Goal: Task Accomplishment & Management: Use online tool/utility

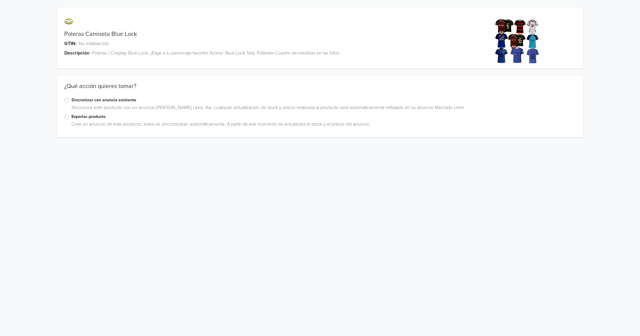
click at [70, 103] on div "Sincronizar con anuncio existente" at bounding box center [319, 100] width 511 height 7
click at [68, 103] on div "Sincronizar con anuncio existente" at bounding box center [319, 100] width 511 height 7
click at [71, 102] on label "Sincronizar con anuncio existente" at bounding box center [323, 100] width 504 height 7
click at [0, 0] on input "Sincronizar con anuncio existente" at bounding box center [0, 0] width 0 height 0
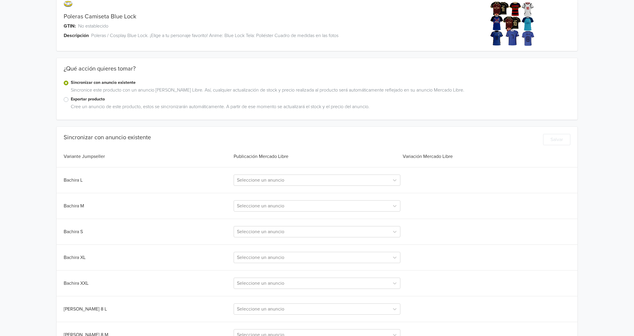
scroll to position [37, 0]
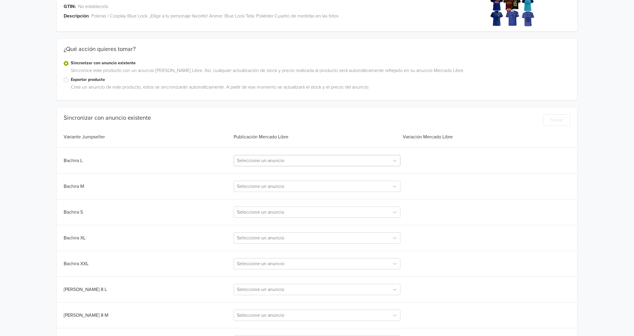
click at [290, 163] on div at bounding box center [311, 160] width 149 height 8
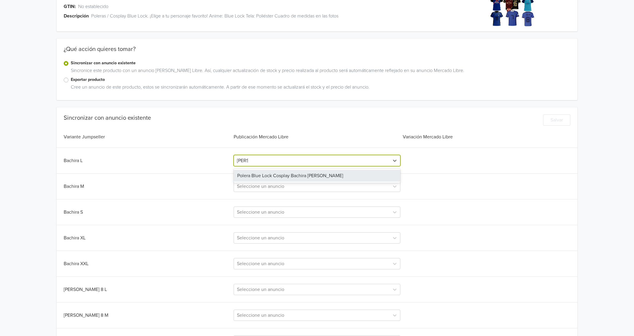
type input "bachi"
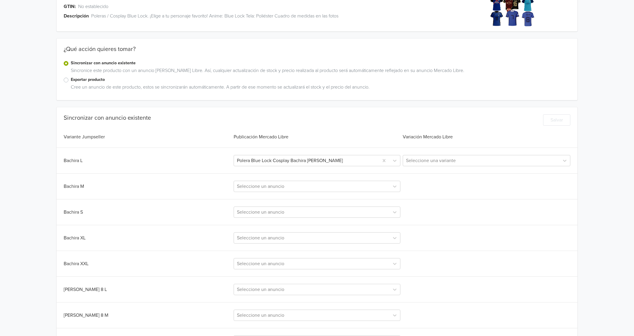
click at [460, 160] on div at bounding box center [481, 160] width 150 height 8
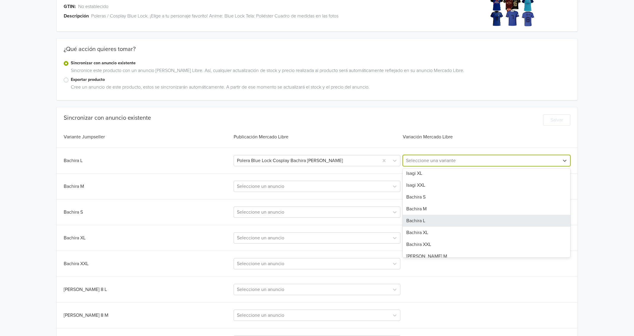
scroll to position [74, 0]
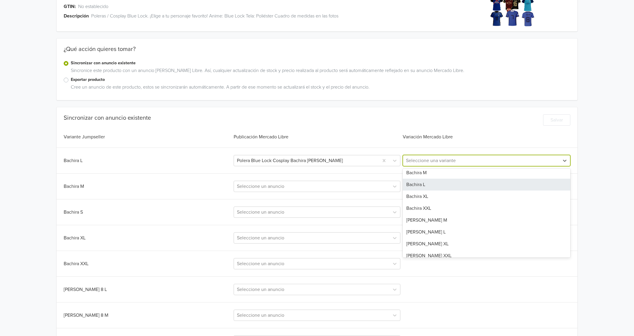
click at [431, 187] on div "Bachira L" at bounding box center [487, 185] width 168 height 12
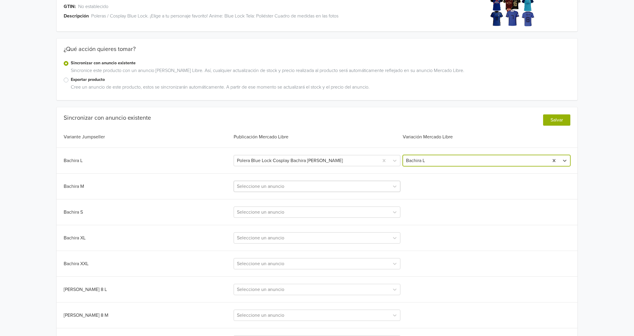
click at [298, 185] on div at bounding box center [311, 186] width 149 height 8
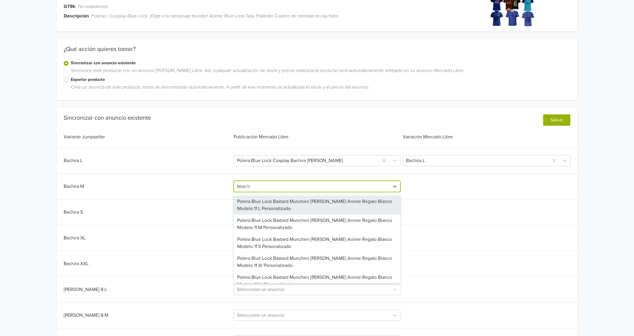
type input "blue lock"
type input "b"
type input "polera blue lock c"
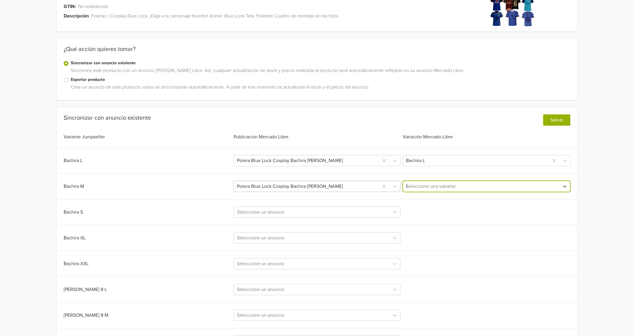
type input "ba"
click at [287, 210] on div at bounding box center [311, 212] width 149 height 8
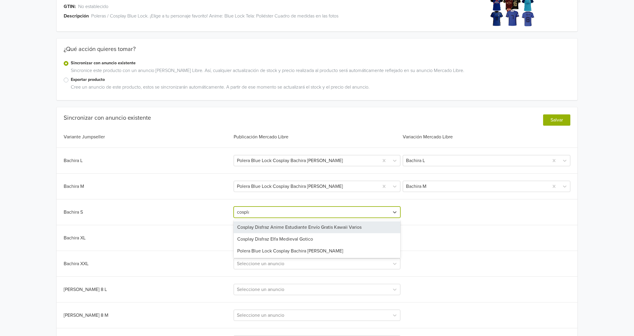
type input "cosplay"
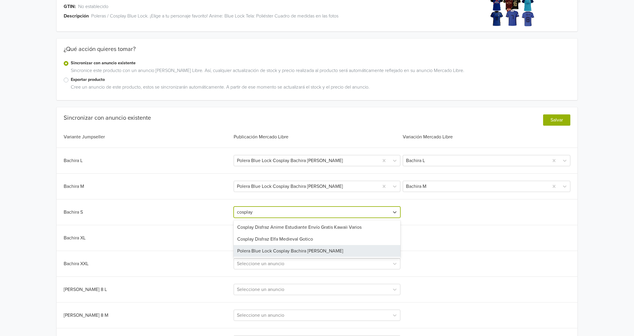
drag, startPoint x: 303, startPoint y: 250, endPoint x: 298, endPoint y: 249, distance: 4.7
click at [298, 249] on div "Polera Blue Lock Cosplay Bachira [PERSON_NAME]" at bounding box center [317, 251] width 166 height 12
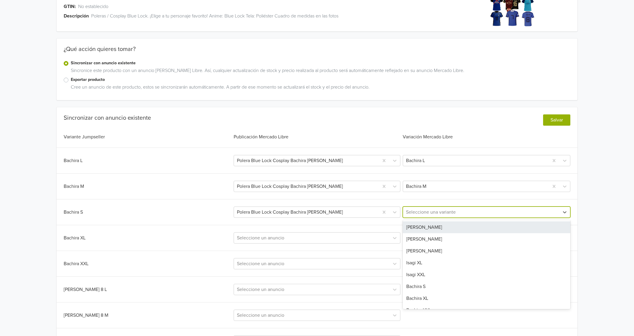
click at [417, 214] on div at bounding box center [481, 212] width 150 height 8
type input "n"
type input "bachi"
click at [421, 228] on div "Bachira S" at bounding box center [487, 227] width 168 height 12
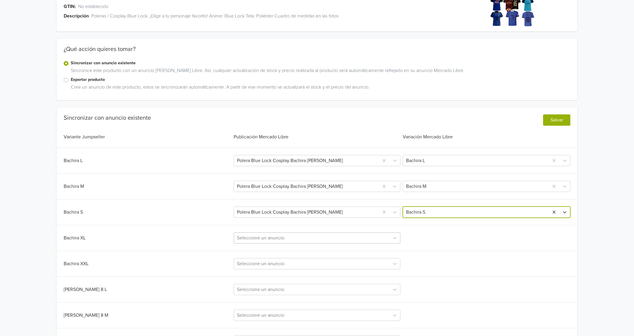
click at [288, 238] on div at bounding box center [311, 238] width 149 height 8
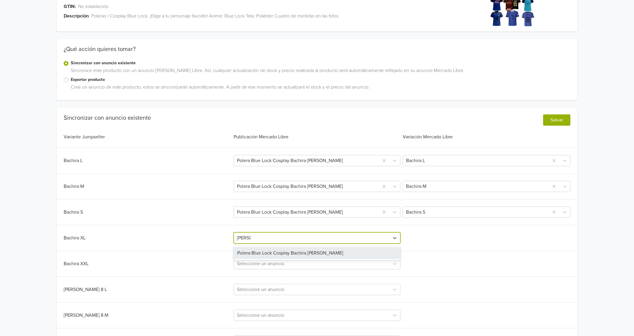
type input "bachira"
click at [291, 248] on div "Polera Blue Lock Cosplay Bachira [PERSON_NAME]" at bounding box center [317, 253] width 166 height 12
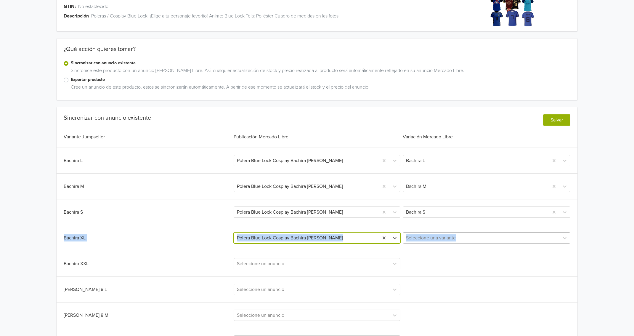
drag, startPoint x: 431, startPoint y: 246, endPoint x: 436, endPoint y: 241, distance: 6.9
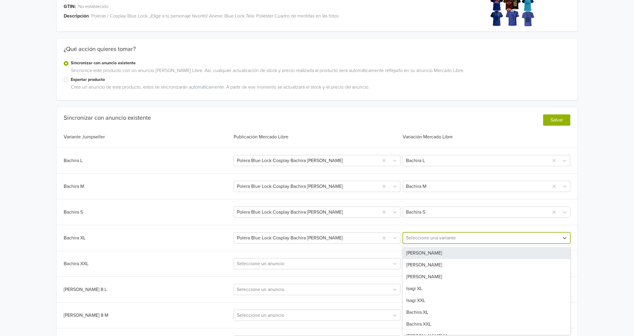
click at [437, 240] on div at bounding box center [481, 238] width 150 height 8
type input "bachira"
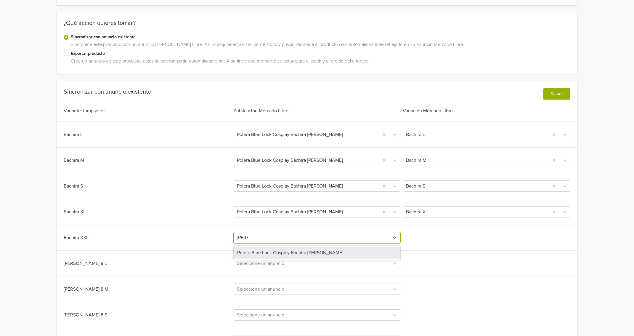
scroll to position [63, 0]
type input "bachira"
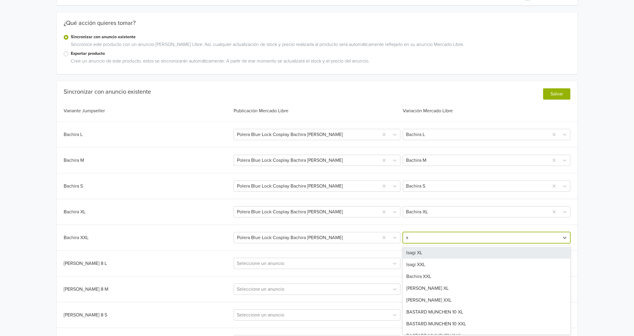
type input "xx"
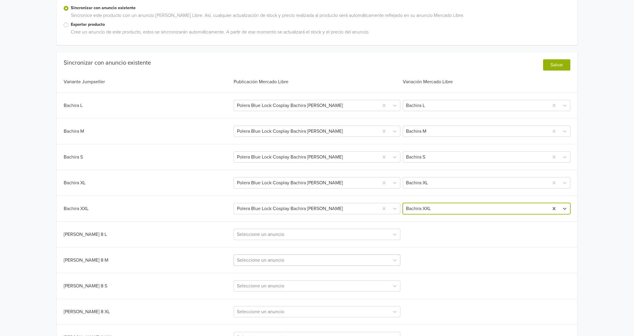
scroll to position [100, 0]
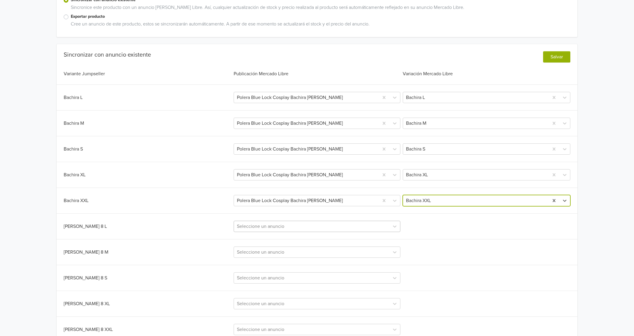
click at [279, 224] on div at bounding box center [311, 226] width 149 height 8
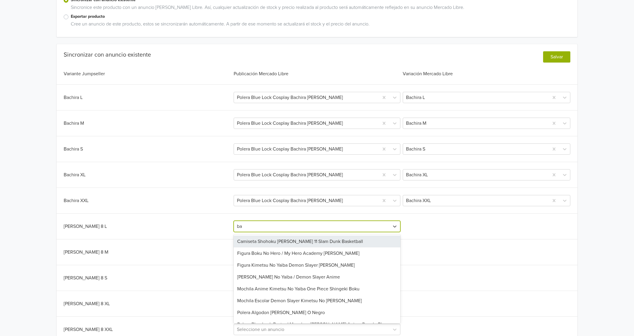
type input "b"
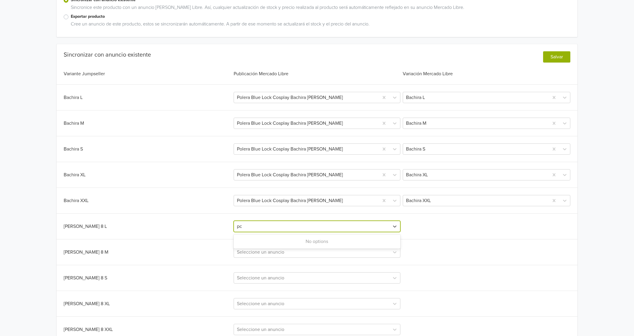
type input "p"
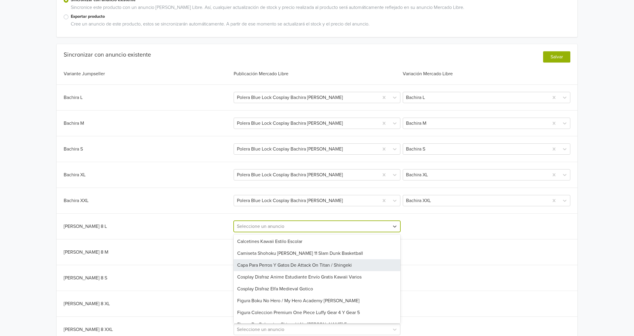
type input "c"
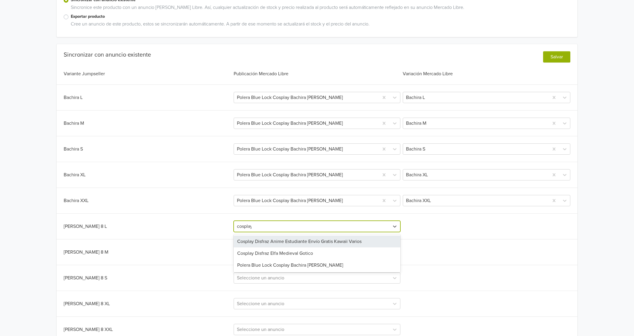
type input "cosplay"
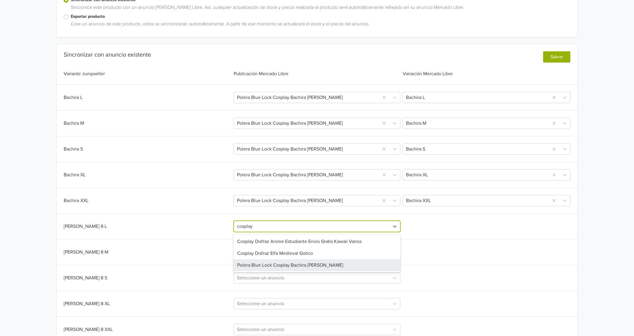
click at [289, 261] on div "Polera Blue Lock Cosplay Bachira [PERSON_NAME]" at bounding box center [317, 265] width 166 height 12
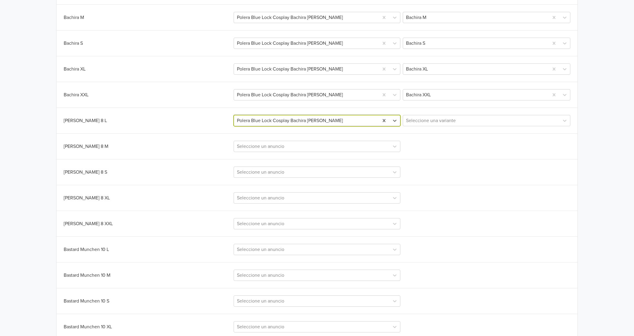
scroll to position [211, 0]
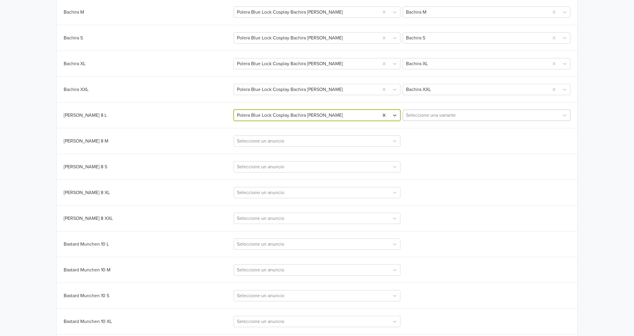
click at [411, 115] on div at bounding box center [481, 115] width 150 height 8
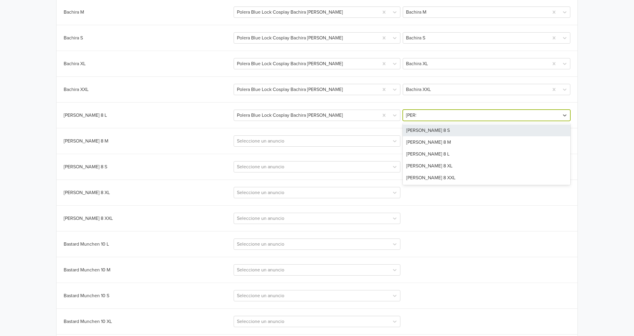
type input "[PERSON_NAME]"
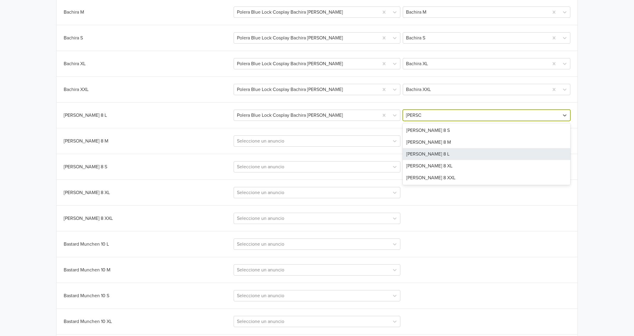
click at [439, 155] on div "[PERSON_NAME] 8 L" at bounding box center [487, 154] width 168 height 12
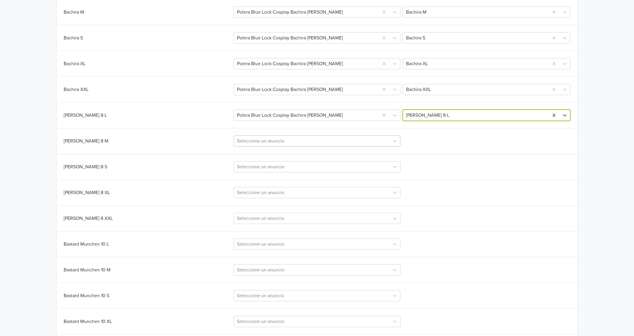
click at [316, 138] on div at bounding box center [311, 141] width 149 height 8
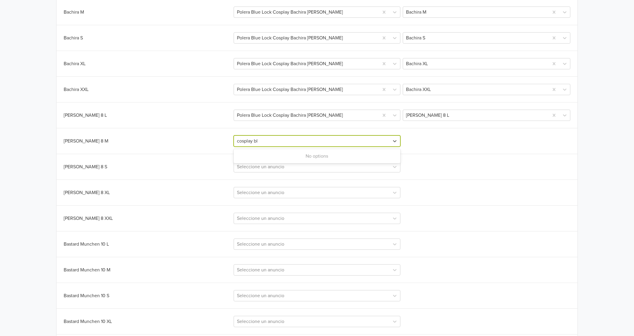
type input "cosplay b"
click at [304, 153] on div "Polera Blue Lock Cosplay Bachira [PERSON_NAME]" at bounding box center [317, 156] width 166 height 12
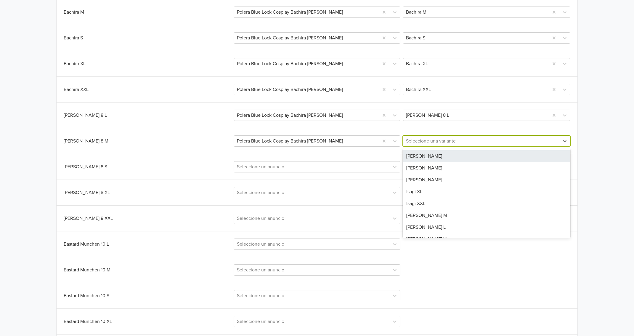
click at [432, 141] on div at bounding box center [481, 141] width 150 height 8
type input "[PERSON_NAME]"
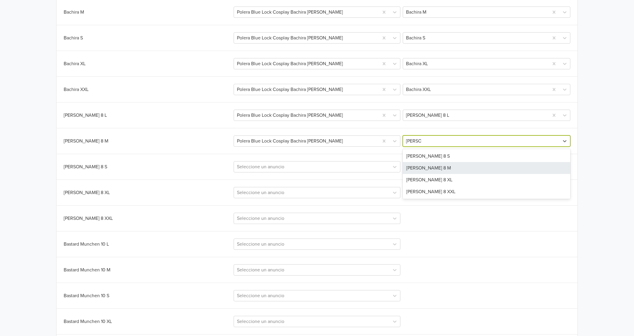
click at [424, 166] on div "[PERSON_NAME] 8 M" at bounding box center [487, 168] width 168 height 12
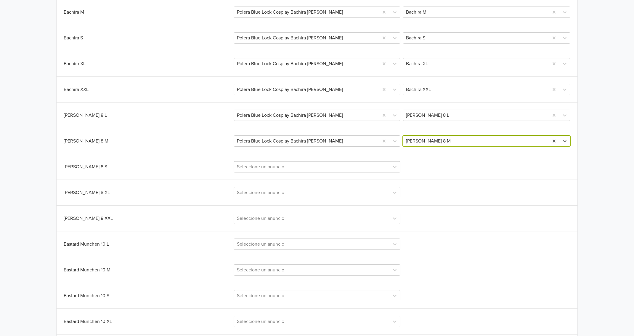
click at [298, 165] on div at bounding box center [311, 167] width 149 height 8
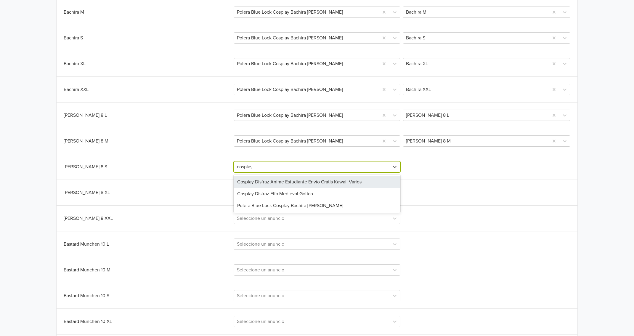
type input "cosplay"
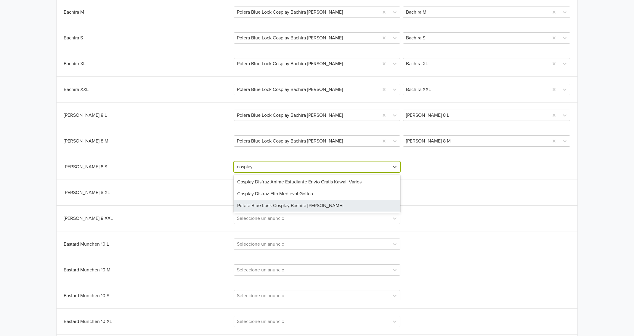
click at [306, 203] on div "Polera Blue Lock Cosplay Bachira [PERSON_NAME]" at bounding box center [317, 206] width 166 height 12
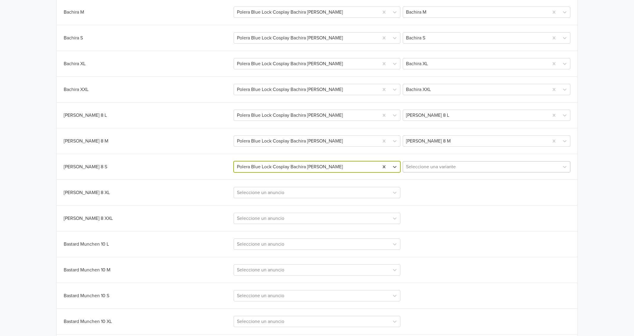
click at [425, 170] on div "Seleccione una variante" at bounding box center [481, 166] width 156 height 11
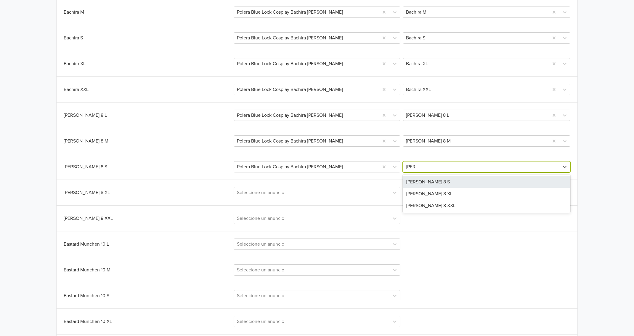
type input "[PERSON_NAME]"
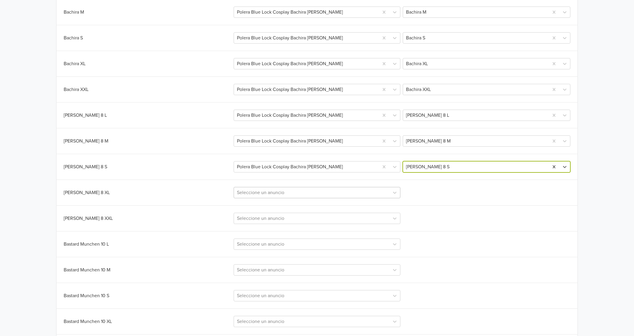
click at [298, 189] on div at bounding box center [311, 192] width 149 height 8
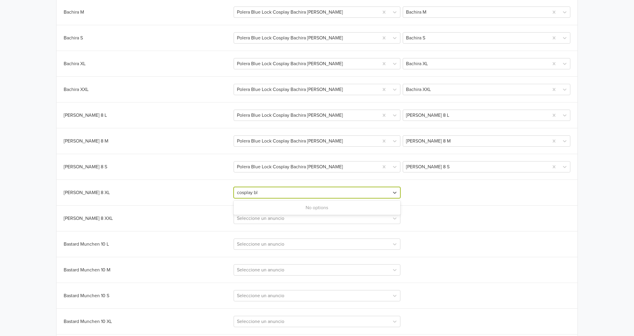
type input "cosplay b"
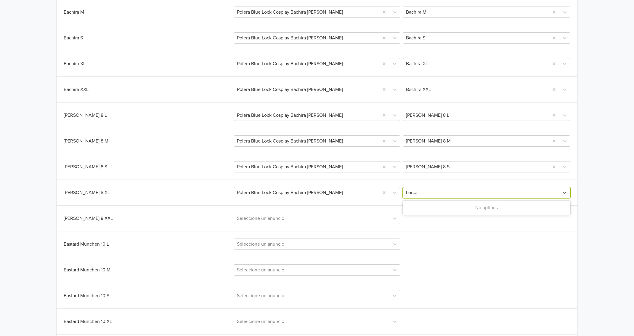
type input "barc"
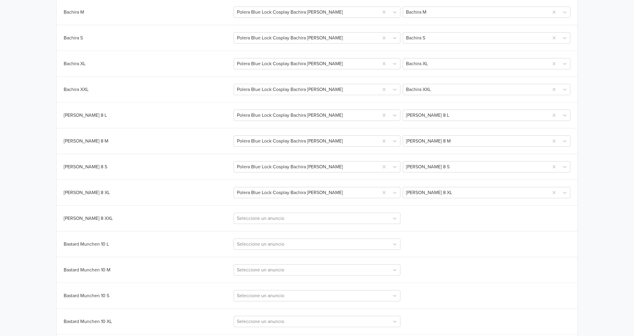
click at [185, 218] on div "[PERSON_NAME] 8 XXL" at bounding box center [148, 218] width 169 height 7
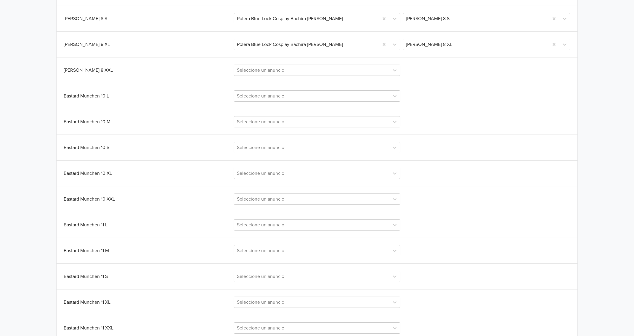
scroll to position [396, 0]
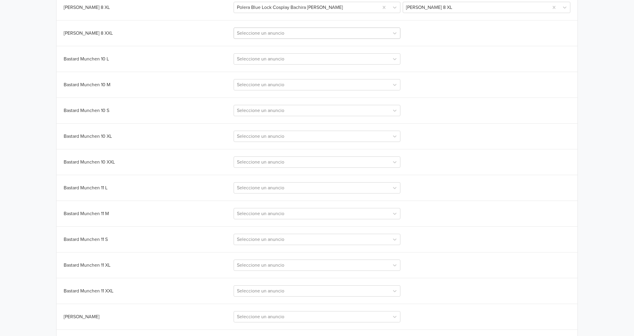
click at [267, 35] on div at bounding box center [311, 33] width 149 height 8
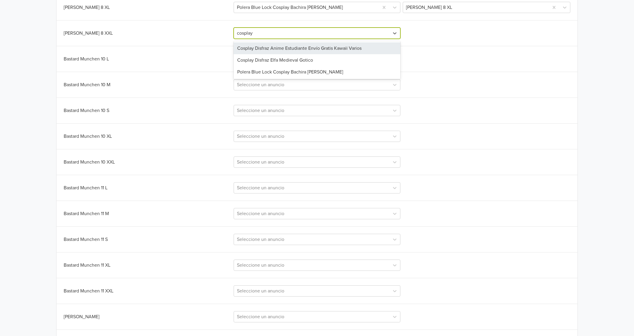
type input "cosplay b"
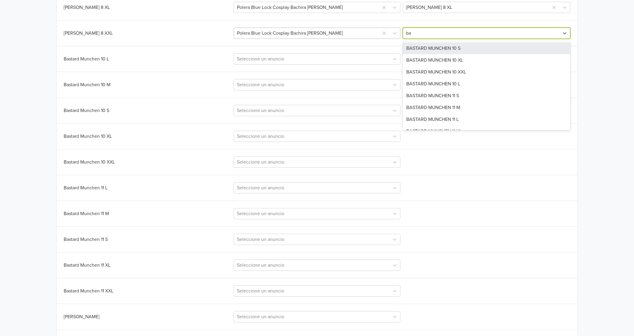
type input "bar"
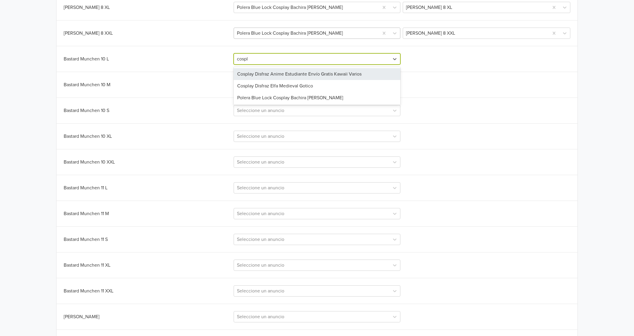
type input "cospla"
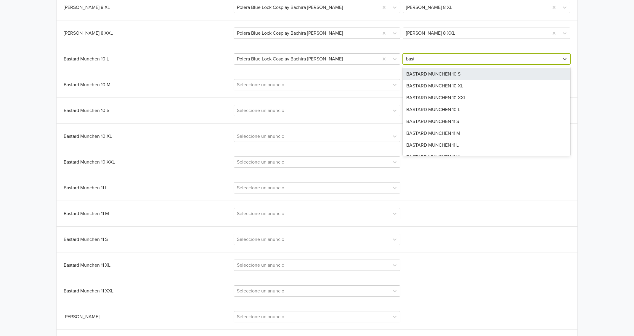
type input "basta"
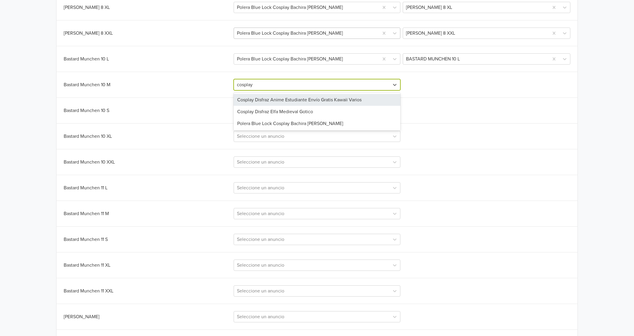
type input "cosplay b"
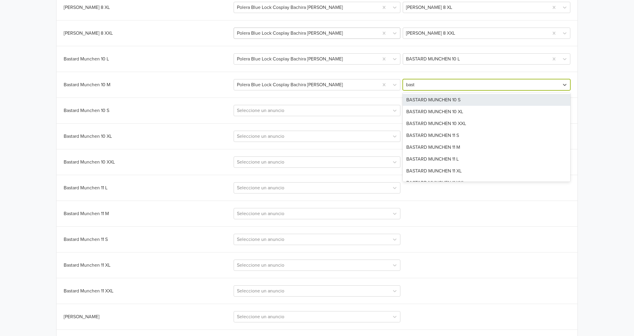
type input "bastar"
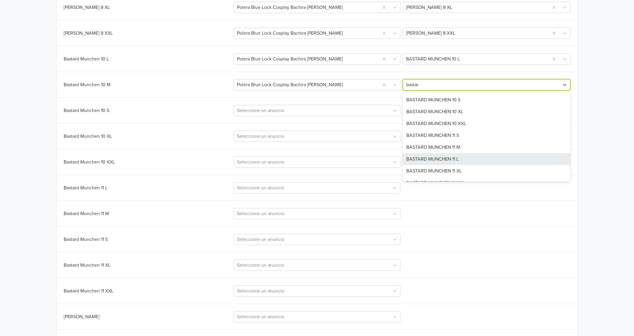
scroll to position [20, 0]
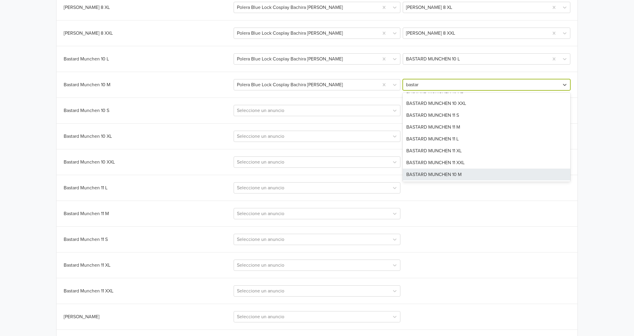
click at [465, 176] on div "BASTARD MUNCHEN 10 M" at bounding box center [487, 174] width 168 height 12
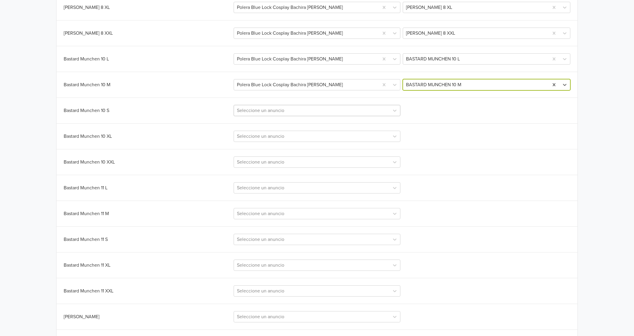
click at [312, 108] on div at bounding box center [311, 110] width 149 height 8
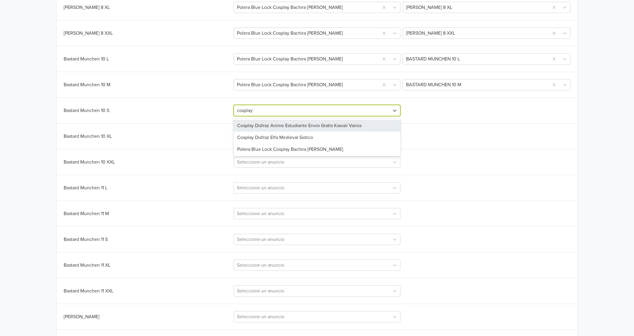
type input "cosplay"
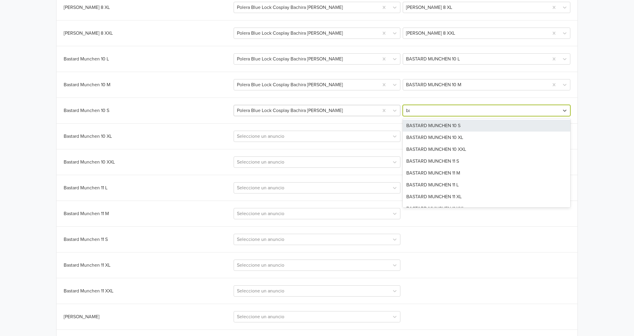
type input "basta"
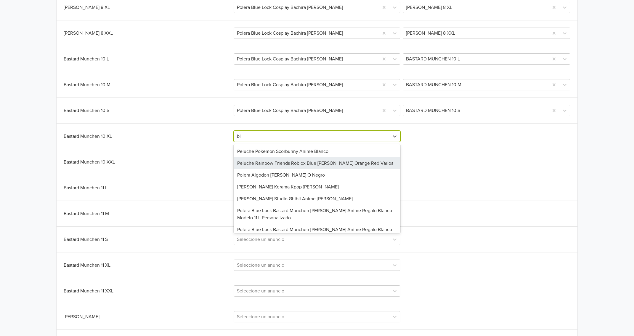
type input "b"
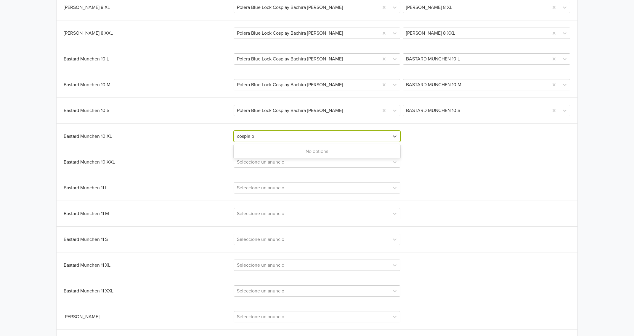
type input "cospla"
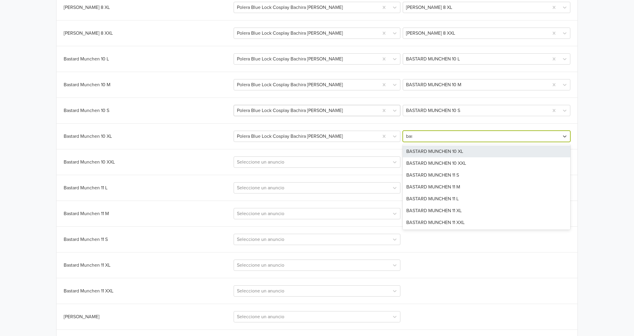
type input "basta"
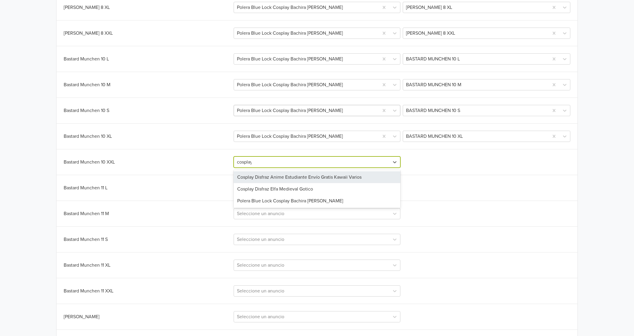
type input "cosplay"
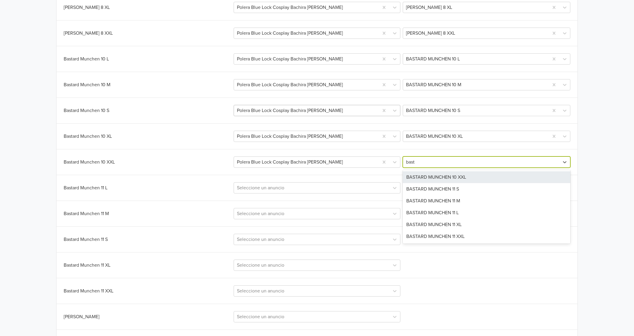
type input "basta"
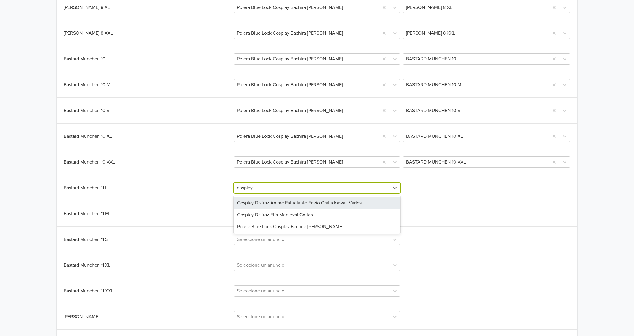
type input "cosplay"
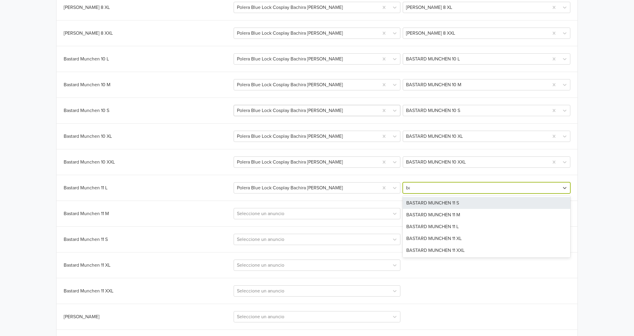
type input "bas"
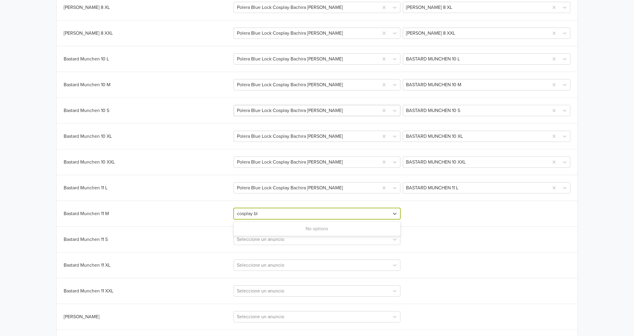
type input "cosplay b"
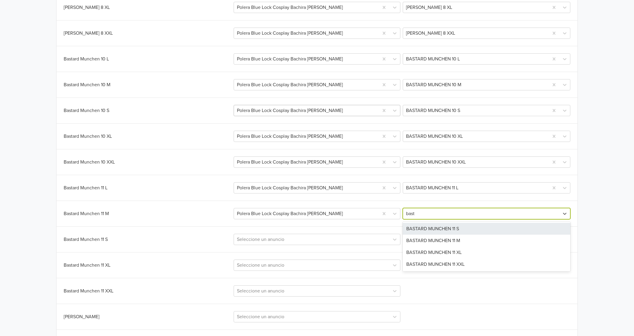
type input "basta"
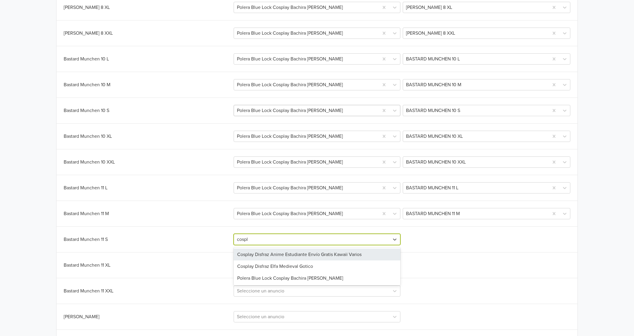
type input "cospla"
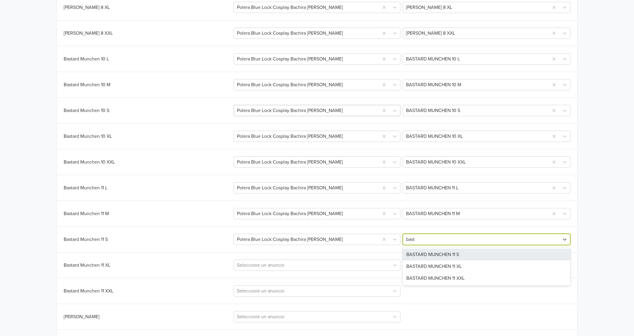
type input "basta"
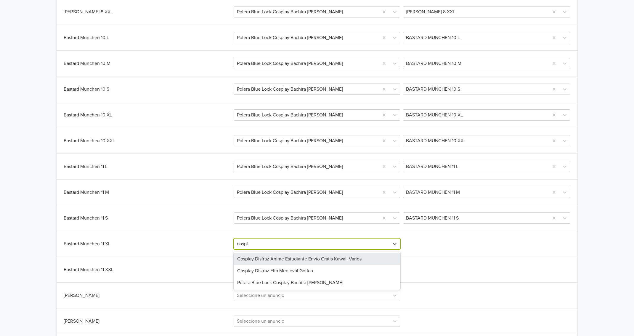
type input "cospla"
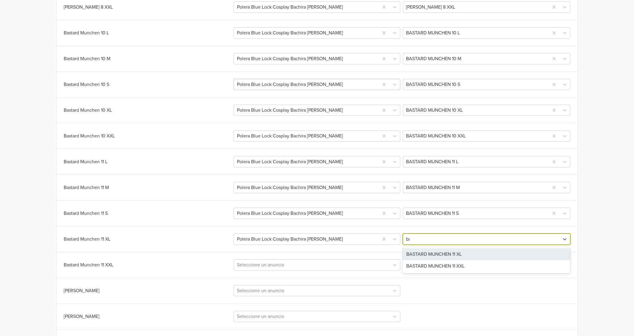
type input "basta"
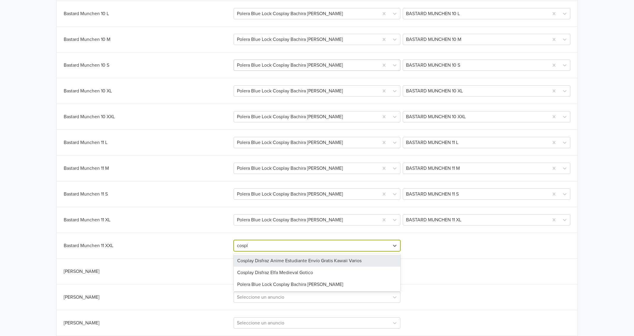
type input "cospla"
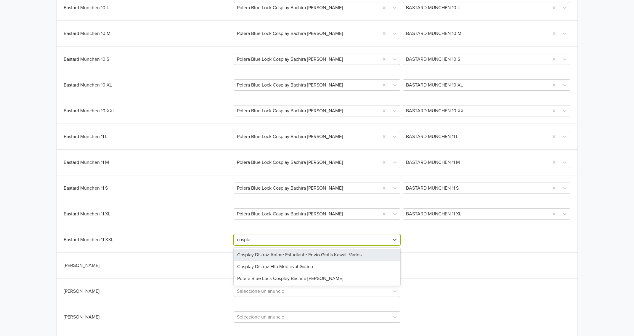
scroll to position [448, 0]
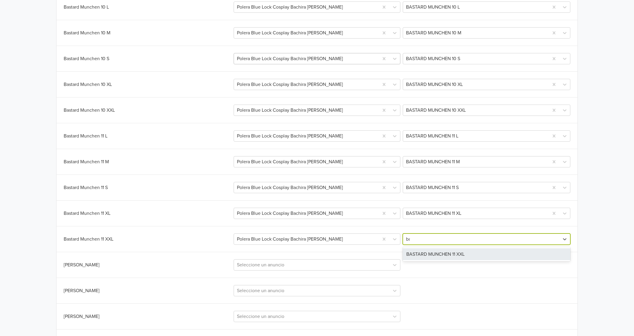
type input "bas"
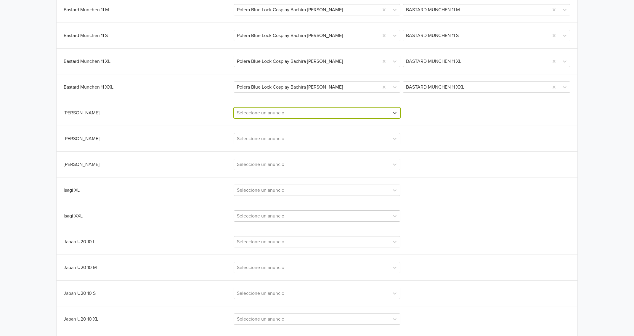
scroll to position [670, 0]
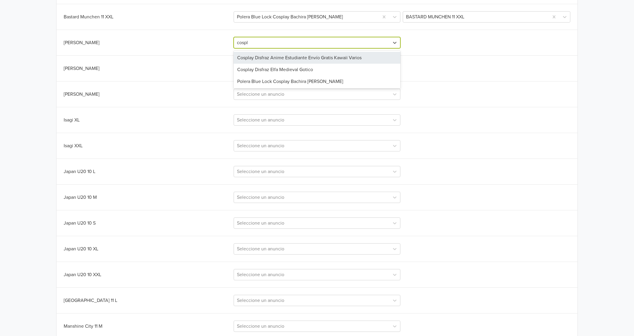
type input "cospla"
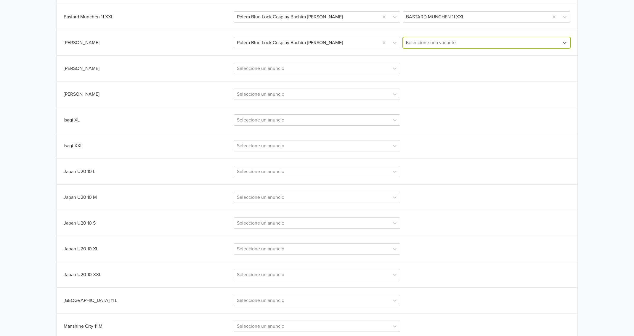
type input "isa"
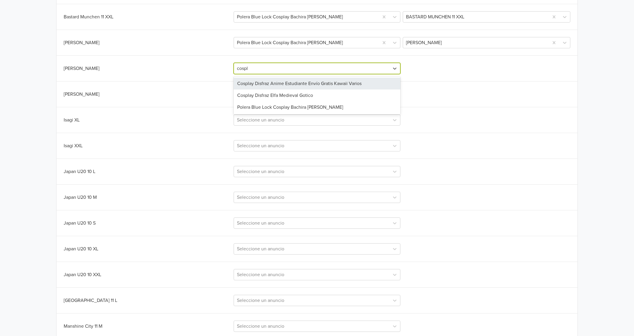
type input "cospla"
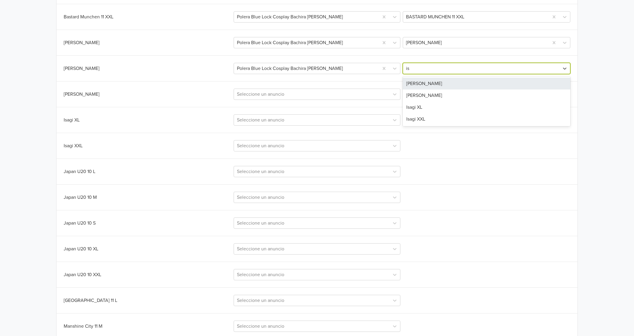
type input "isa"
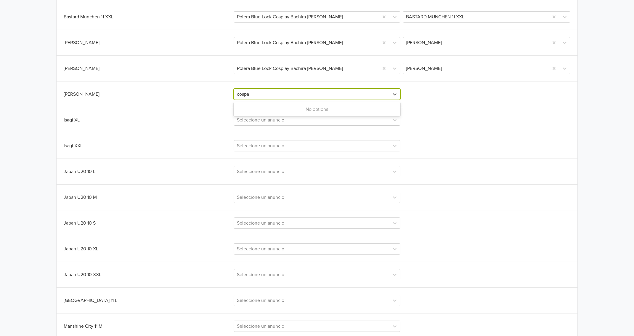
type input "cosp"
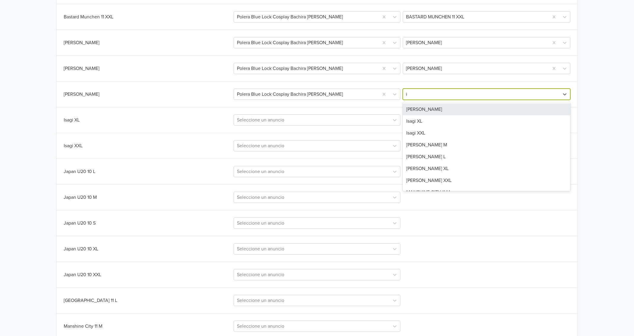
type input "is"
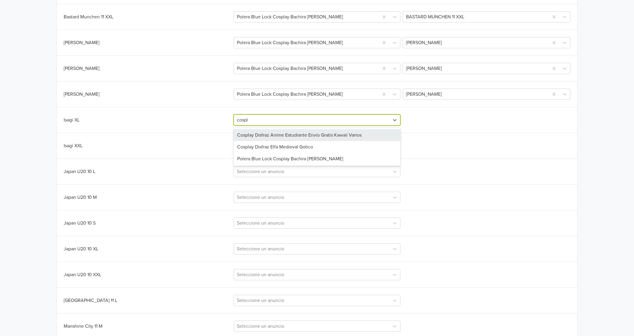
type input "cospla"
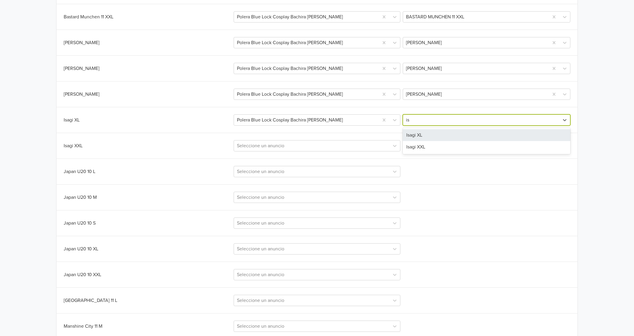
type input "isa"
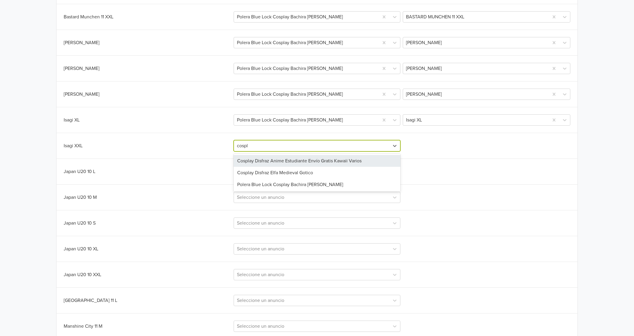
type input "cospla"
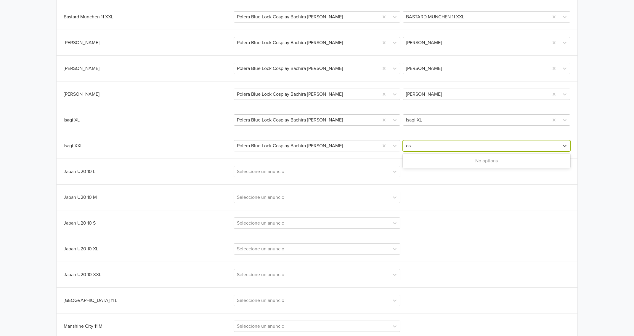
type input "o"
type input "isa"
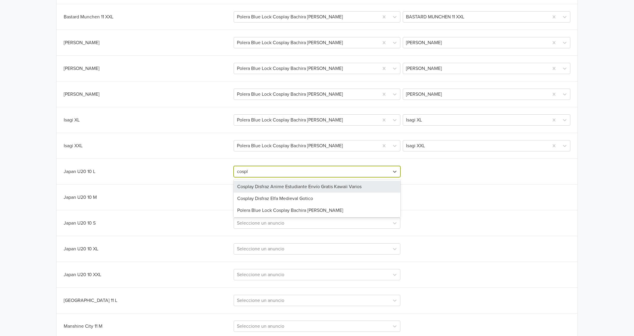
type input "cospla"
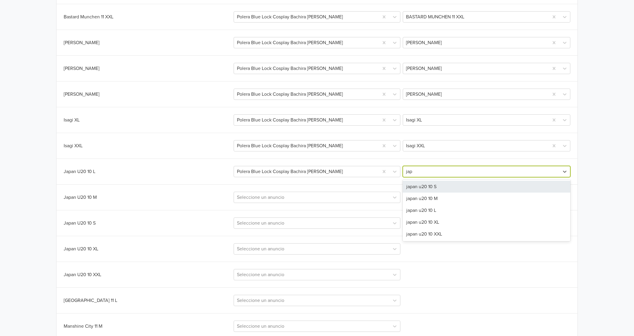
type input "japa"
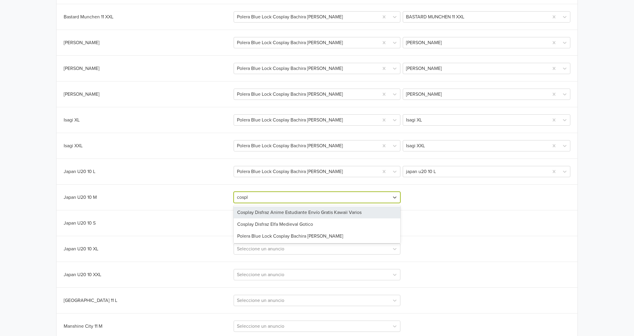
type input "cospla"
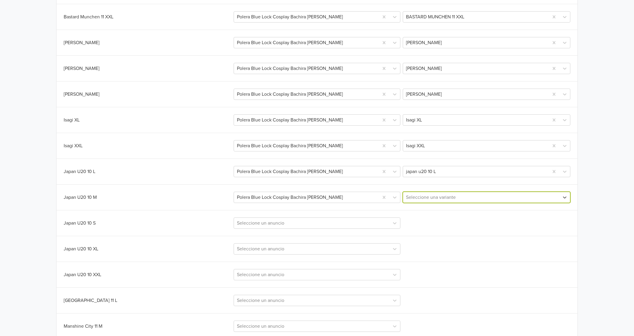
type input "u"
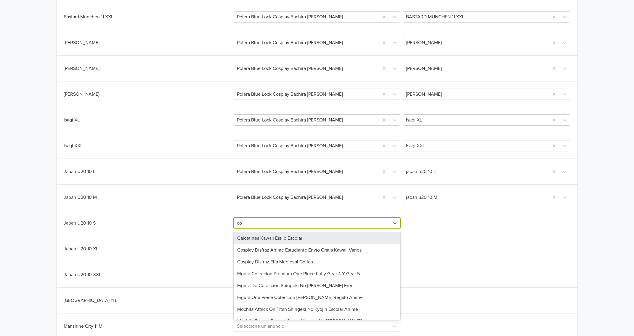
type input "cos"
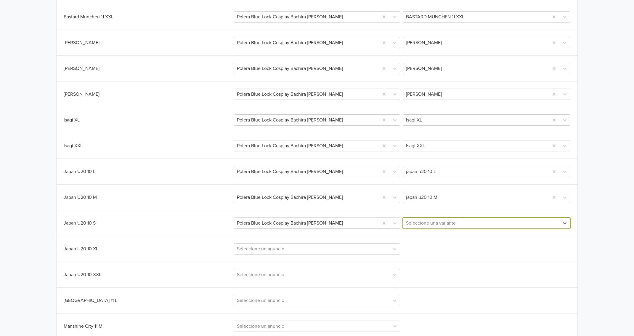
type input "u"
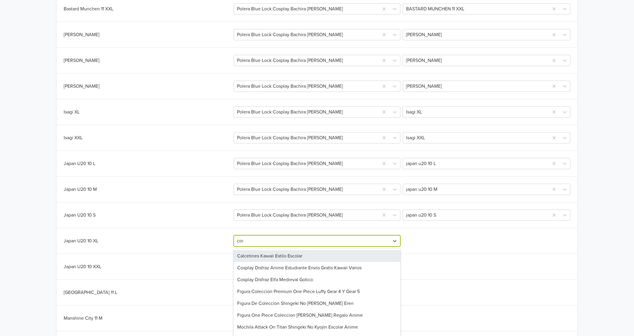
scroll to position [679, 0]
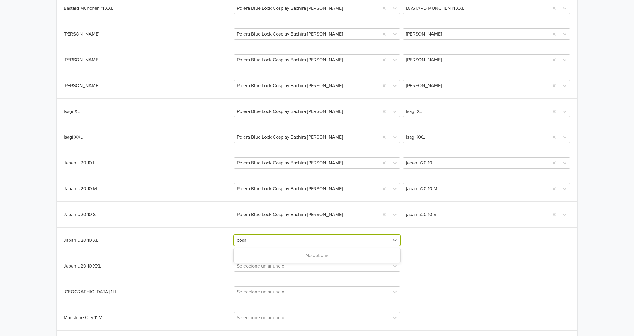
type input "cos"
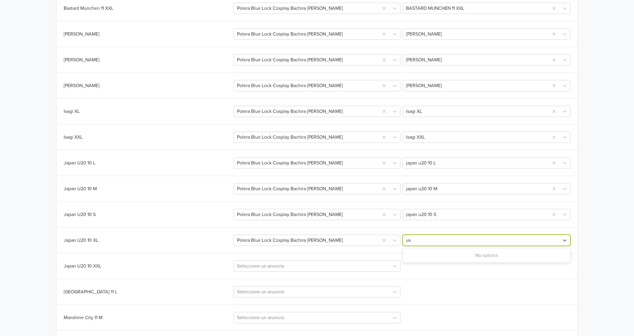
type input "u"
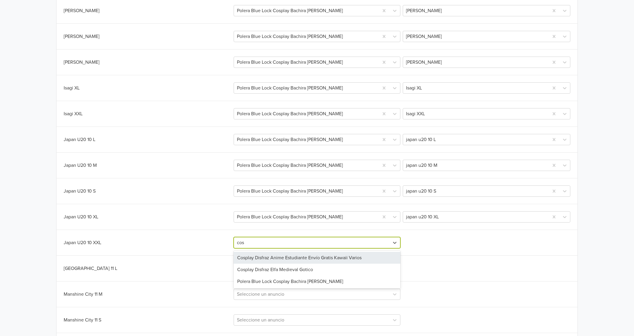
type input "cosp"
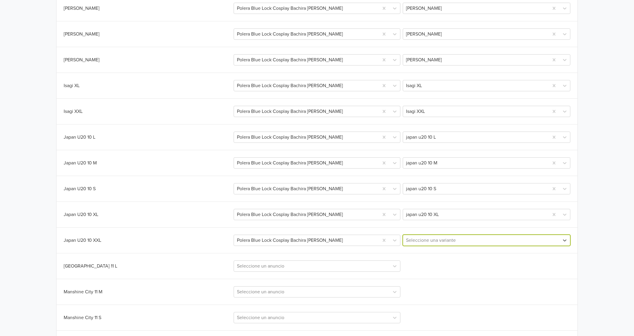
type input "u"
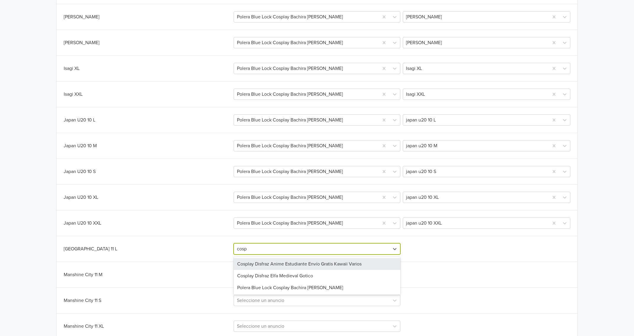
scroll to position [730, 0]
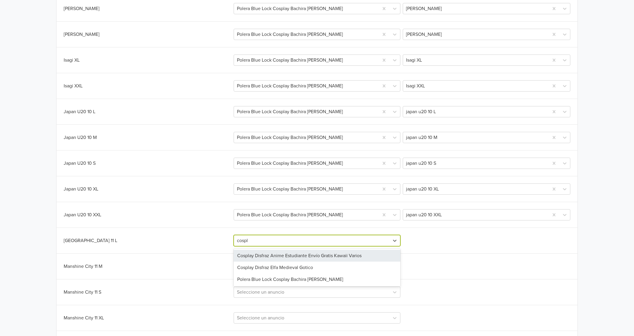
type input "cospla"
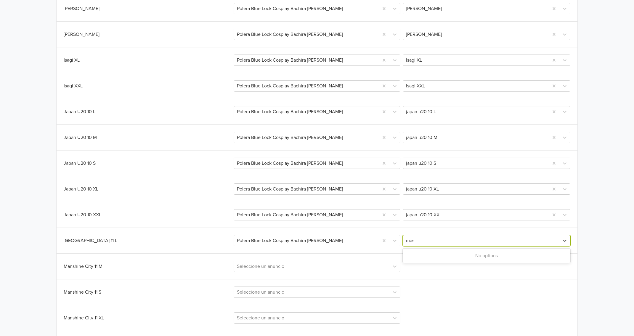
type input "ma"
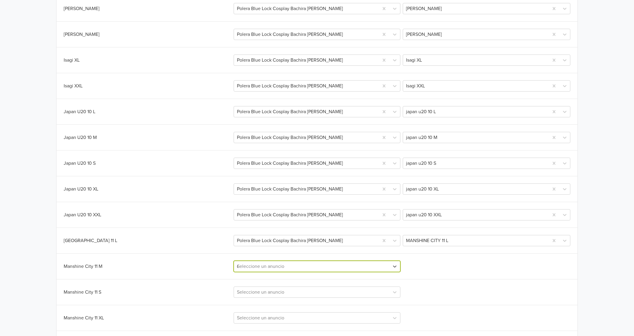
type input "cosp"
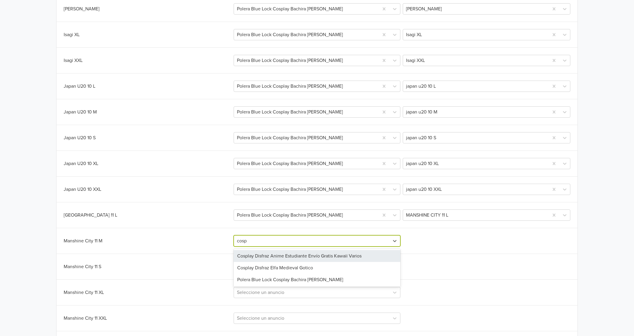
scroll to position [756, 0]
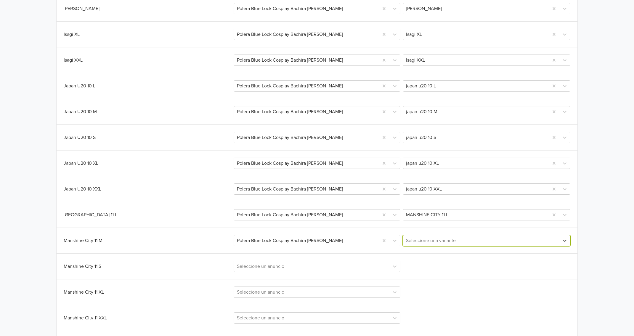
type input "m"
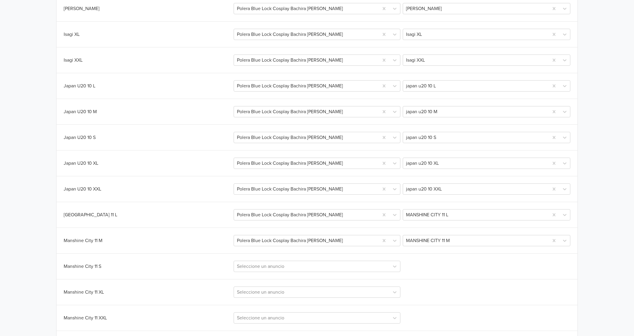
click at [181, 269] on div "Sincronizar con anuncio existente Salvar Variante Jumpseller Publicación Mercad…" at bounding box center [317, 1] width 521 height 1211
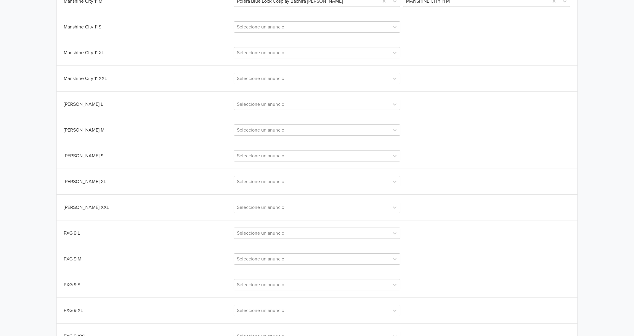
scroll to position [887, 0]
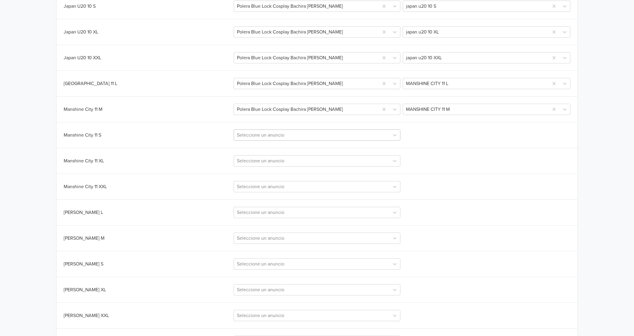
click at [276, 133] on div at bounding box center [311, 135] width 149 height 8
type input "cosp"
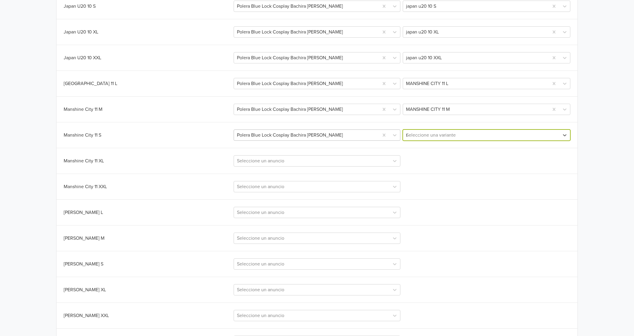
type input "ma"
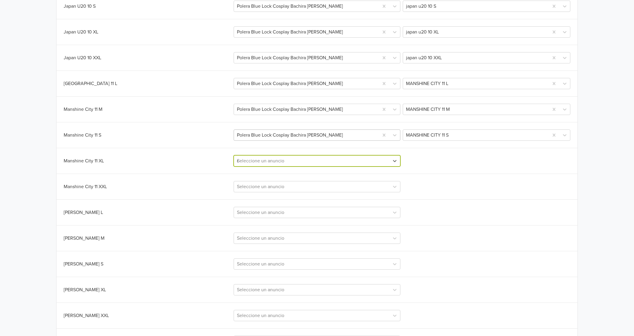
type input "cos"
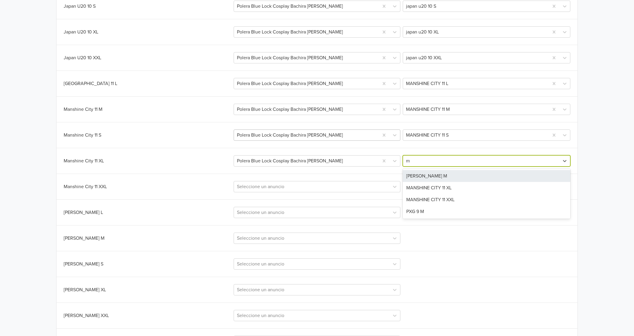
type input "ma"
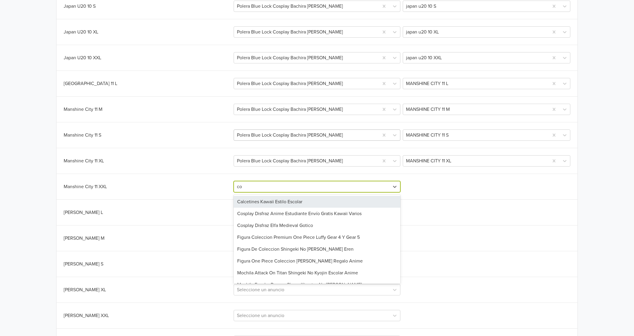
type input "cos"
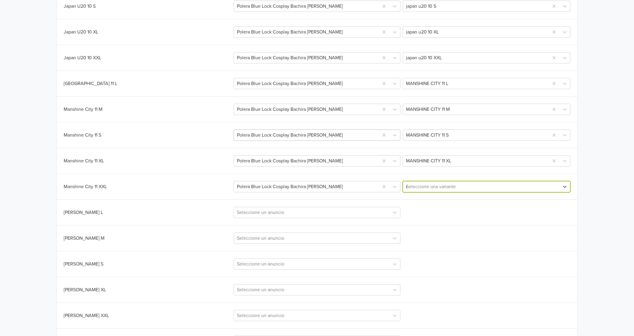
type input "ma"
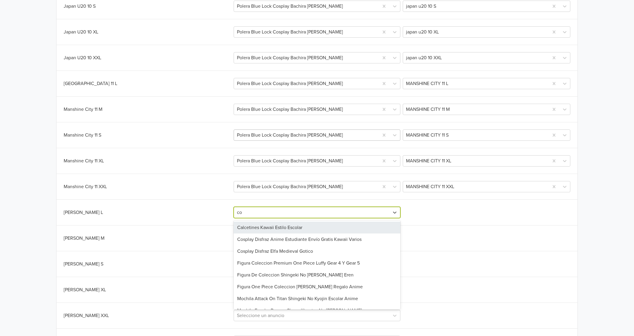
type input "cos"
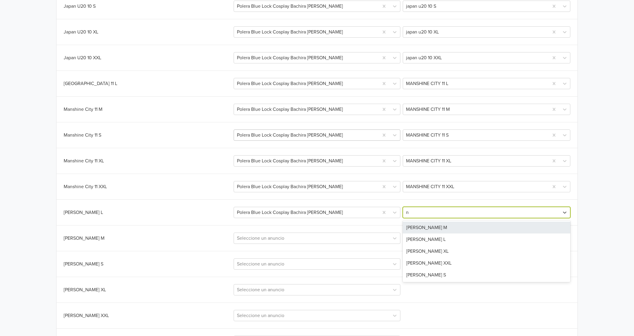
type input "na"
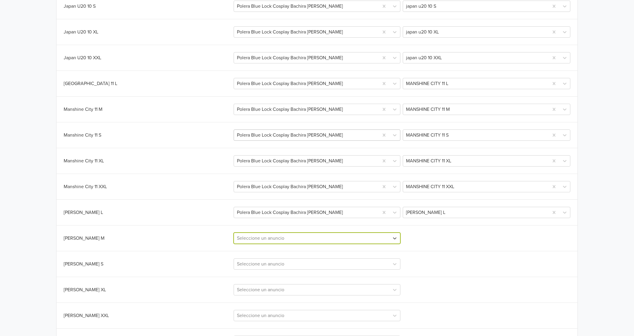
type input "m"
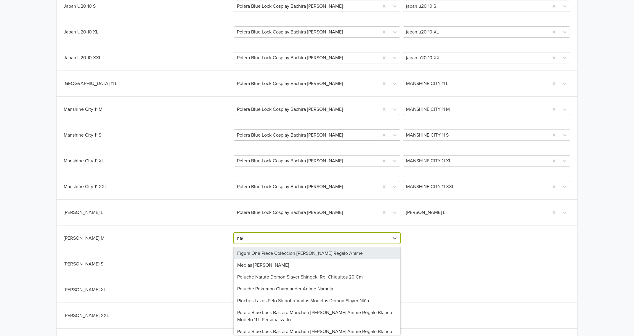
type input "[PERSON_NAME]"
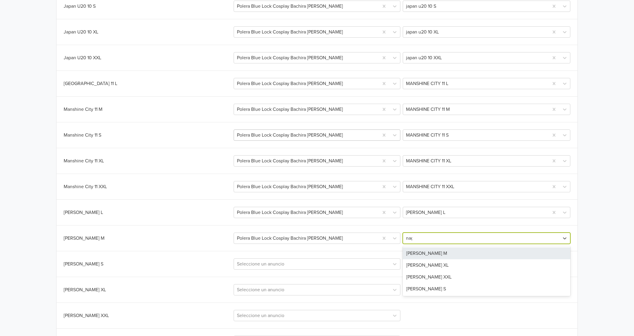
type input "[PERSON_NAME]"
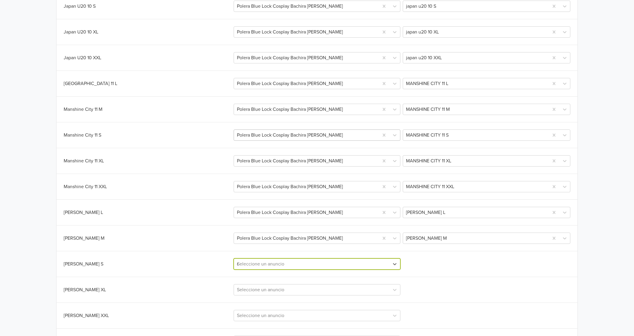
type input "cos"
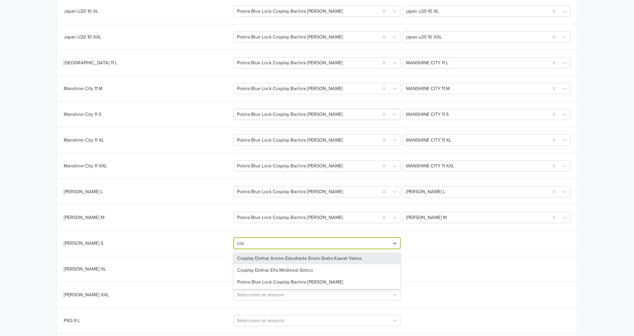
scroll to position [909, 0]
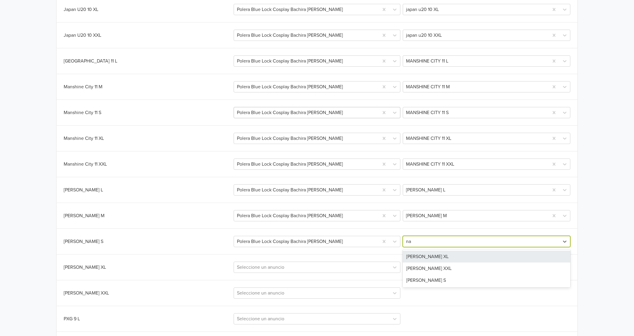
type input "nag"
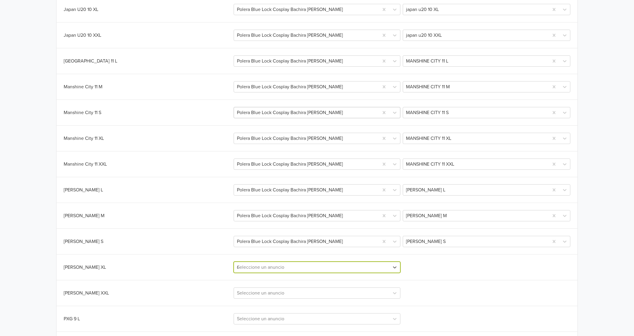
type input "cos"
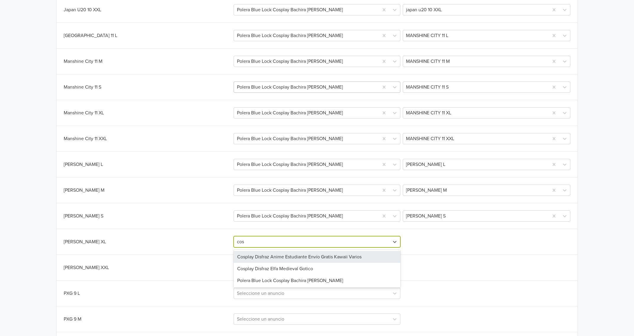
scroll to position [935, 0]
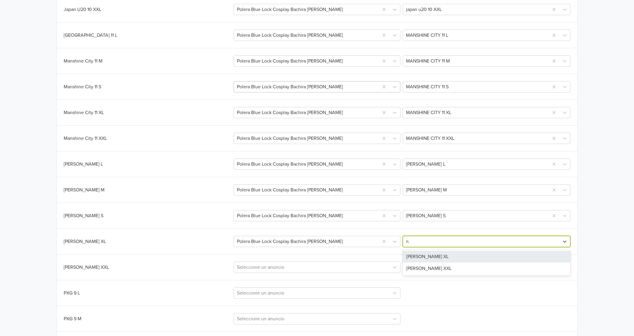
type input "na"
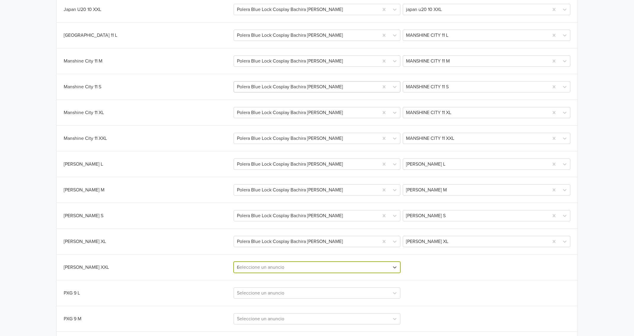
type input "cos"
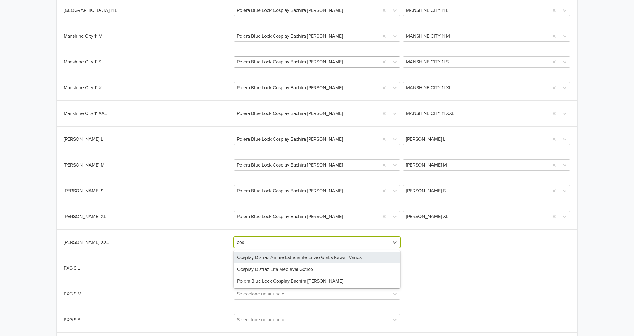
scroll to position [961, 0]
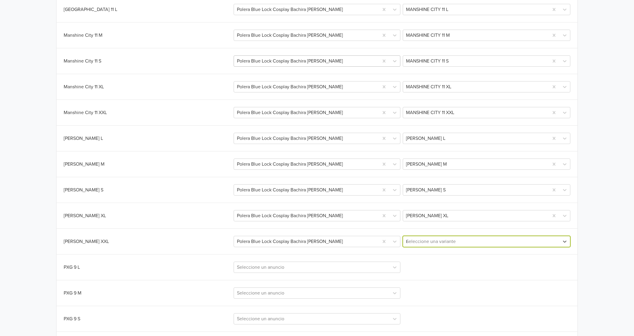
type input "na"
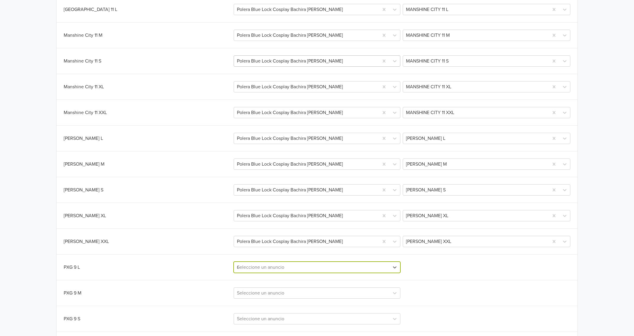
type input "cos"
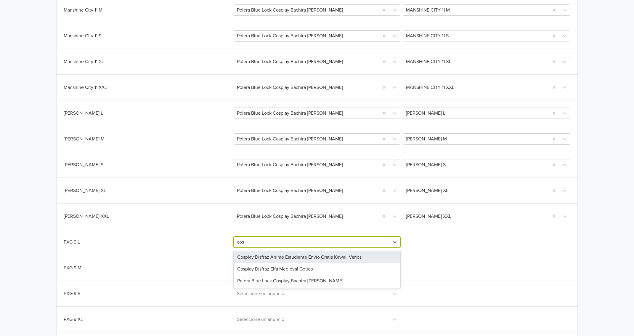
scroll to position [986, 0]
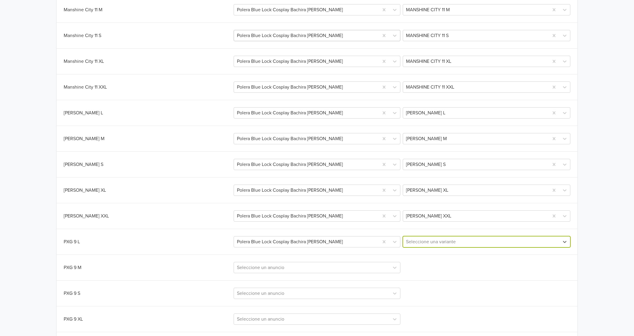
type input "p"
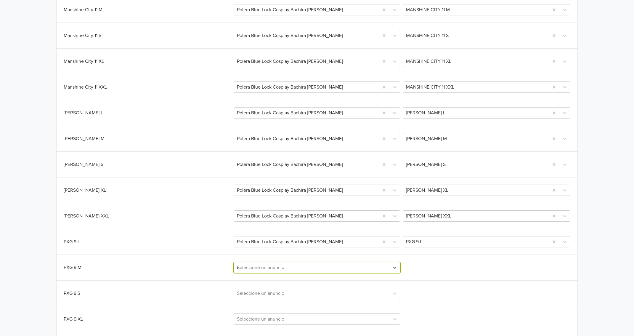
type input "cos"
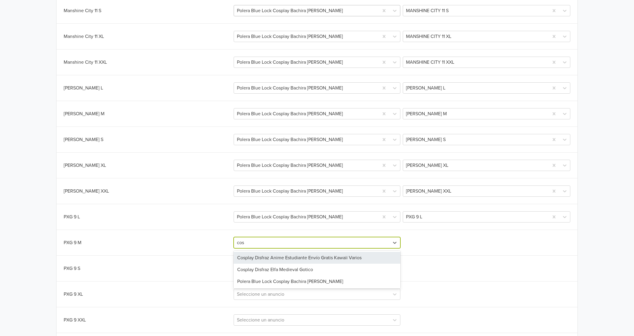
scroll to position [1012, 0]
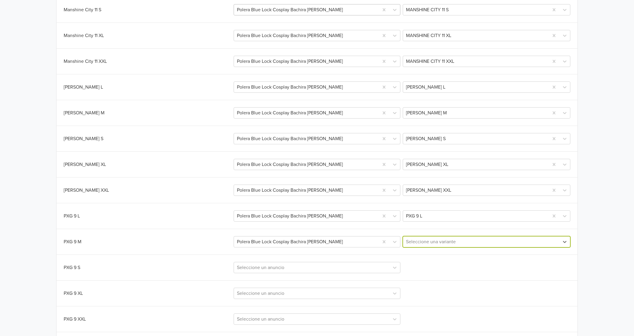
type input "p"
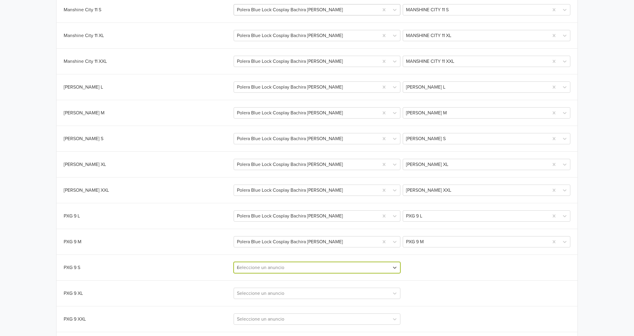
type input "cos"
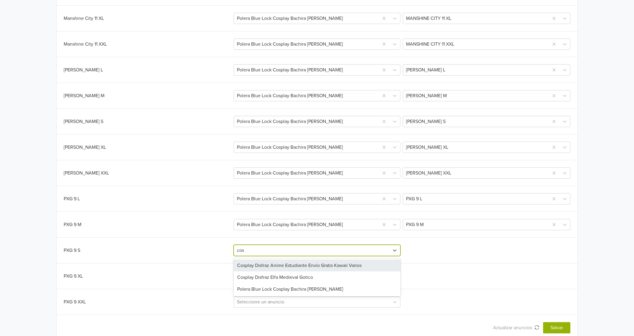
scroll to position [1035, 0]
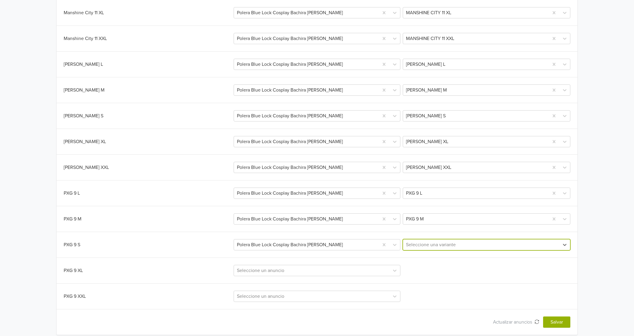
type input "p"
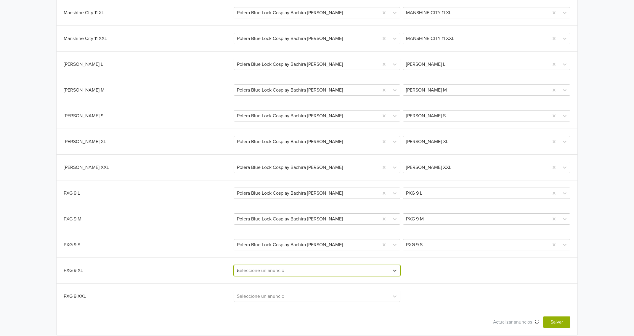
type input "cos"
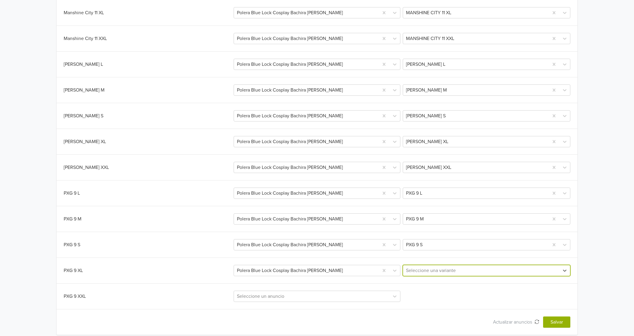
type input "p"
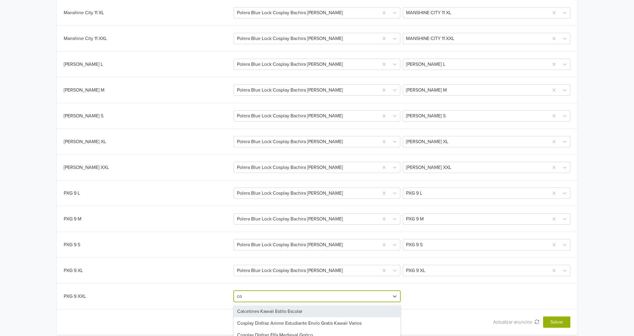
type input "cos"
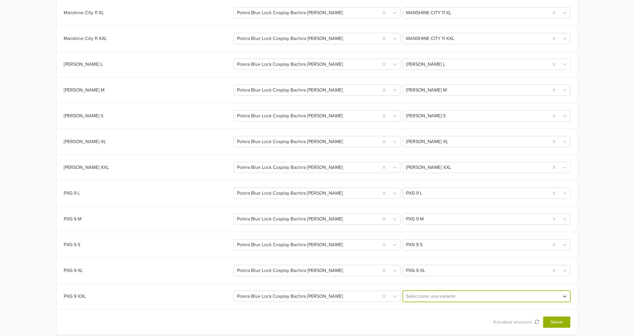
type input "p"
click at [558, 319] on button "Salvar" at bounding box center [556, 321] width 27 height 11
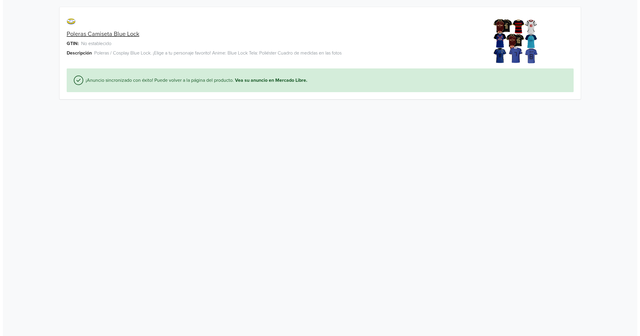
scroll to position [0, 0]
